Goal: Contribute content

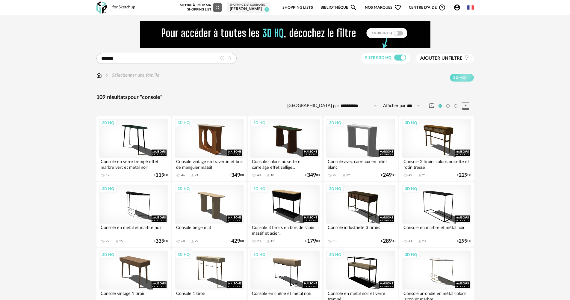
click at [456, 8] on icon "Account Circle icon" at bounding box center [456, 7] width 7 height 7
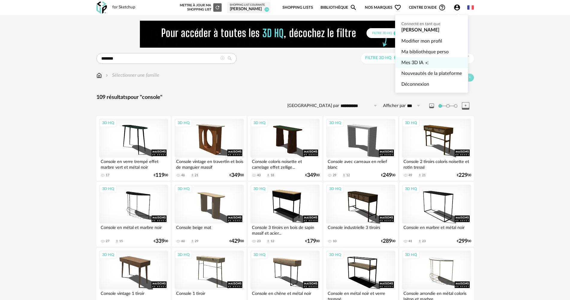
click at [440, 60] on link "Mes 3D IA Creation icon" at bounding box center [431, 62] width 60 height 11
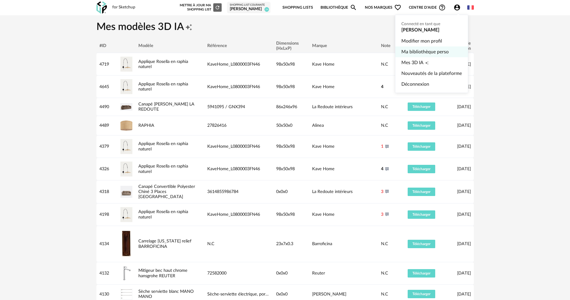
click at [438, 48] on link "Ma bibliothèque perso" at bounding box center [431, 51] width 60 height 11
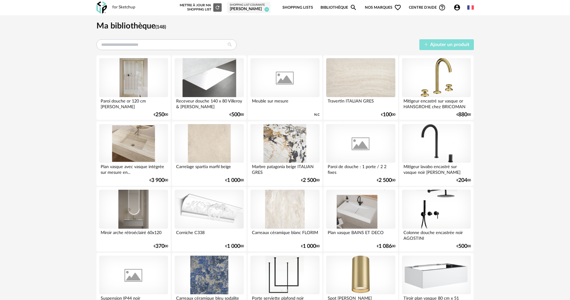
click at [453, 45] on span "Ajouter un produit" at bounding box center [449, 44] width 39 height 5
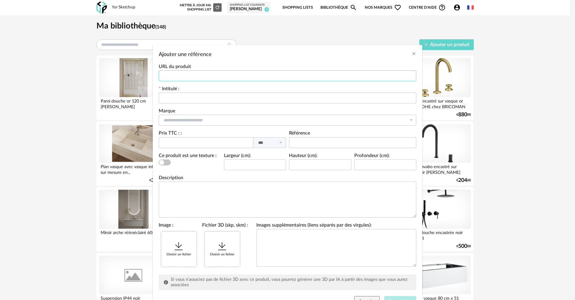
click at [212, 72] on input "Ajouter une référence" at bounding box center [288, 75] width 258 height 11
drag, startPoint x: 205, startPoint y: 90, endPoint x: 204, endPoint y: 94, distance: 3.9
click at [205, 91] on div "Intitulé :" at bounding box center [288, 95] width 258 height 17
click at [204, 94] on input "Ajouter une référence" at bounding box center [288, 98] width 258 height 11
type input "**********"
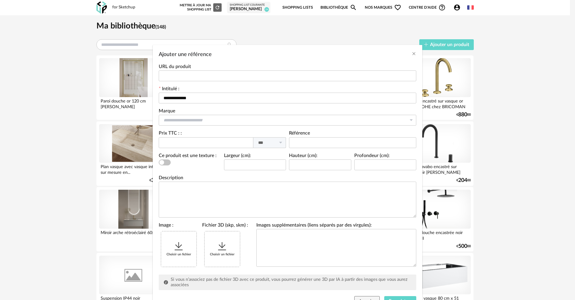
click at [183, 259] on div "Choisir un fichier" at bounding box center [178, 248] width 35 height 35
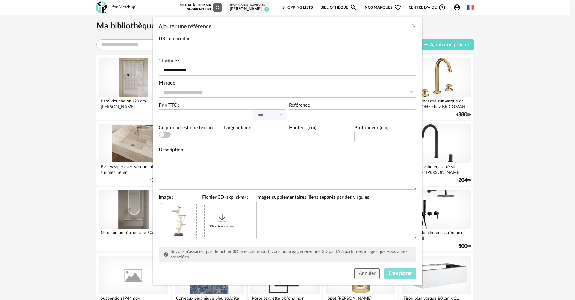
click at [389, 273] on span "Enregistrer" at bounding box center [400, 273] width 23 height 5
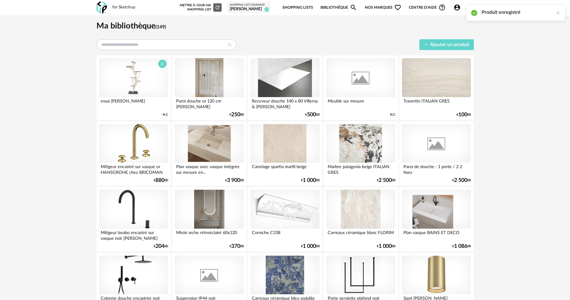
click at [131, 67] on div at bounding box center [133, 77] width 69 height 39
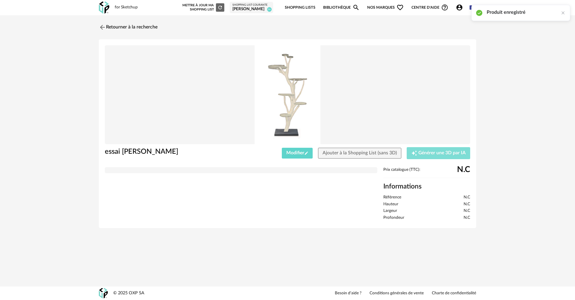
click at [421, 157] on button "Creation icon Générer une 3D par IA" at bounding box center [438, 153] width 63 height 12
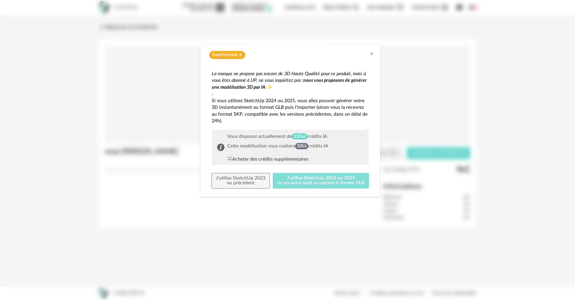
click at [337, 185] on button "J'utilise SketchUp 2024 ou 2025 ou un autre outil acceptant le format GLB" at bounding box center [321, 181] width 96 height 16
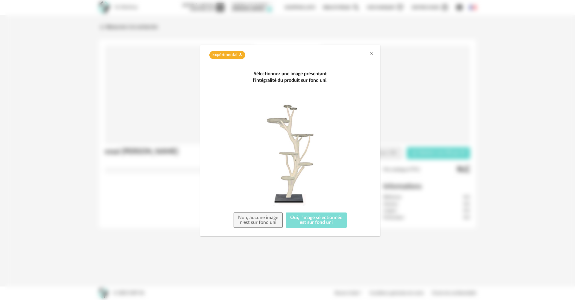
click at [328, 214] on button "Oui, l'image sélectionnée est sur fond uni" at bounding box center [316, 220] width 61 height 16
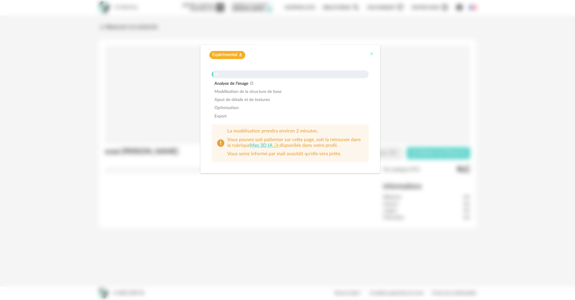
click at [373, 55] on icon "Close" at bounding box center [371, 53] width 5 height 5
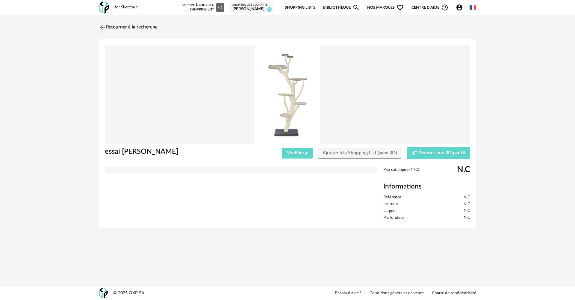
click at [457, 4] on icon "Account Circle icon" at bounding box center [459, 7] width 7 height 7
click at [423, 79] on link "Déconnexion" at bounding box center [434, 84] width 60 height 11
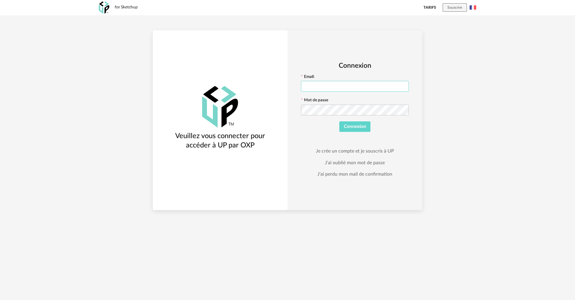
click at [350, 85] on input "text" at bounding box center [355, 86] width 108 height 11
type input "**********"
click at [339, 121] on button "Connexion" at bounding box center [354, 126] width 31 height 11
click at [403, 108] on icon at bounding box center [403, 110] width 7 height 12
click at [189, 105] on div "**********" at bounding box center [288, 120] width 270 height 180
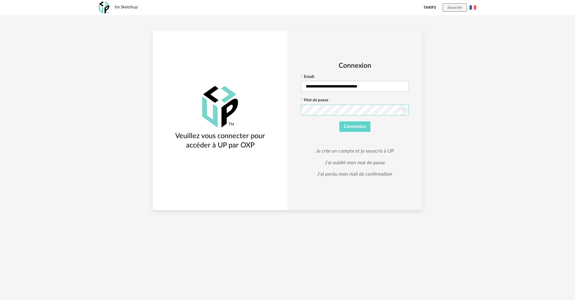
click at [339, 121] on button "Connexion" at bounding box center [354, 126] width 31 height 11
